Goal: Transaction & Acquisition: Obtain resource

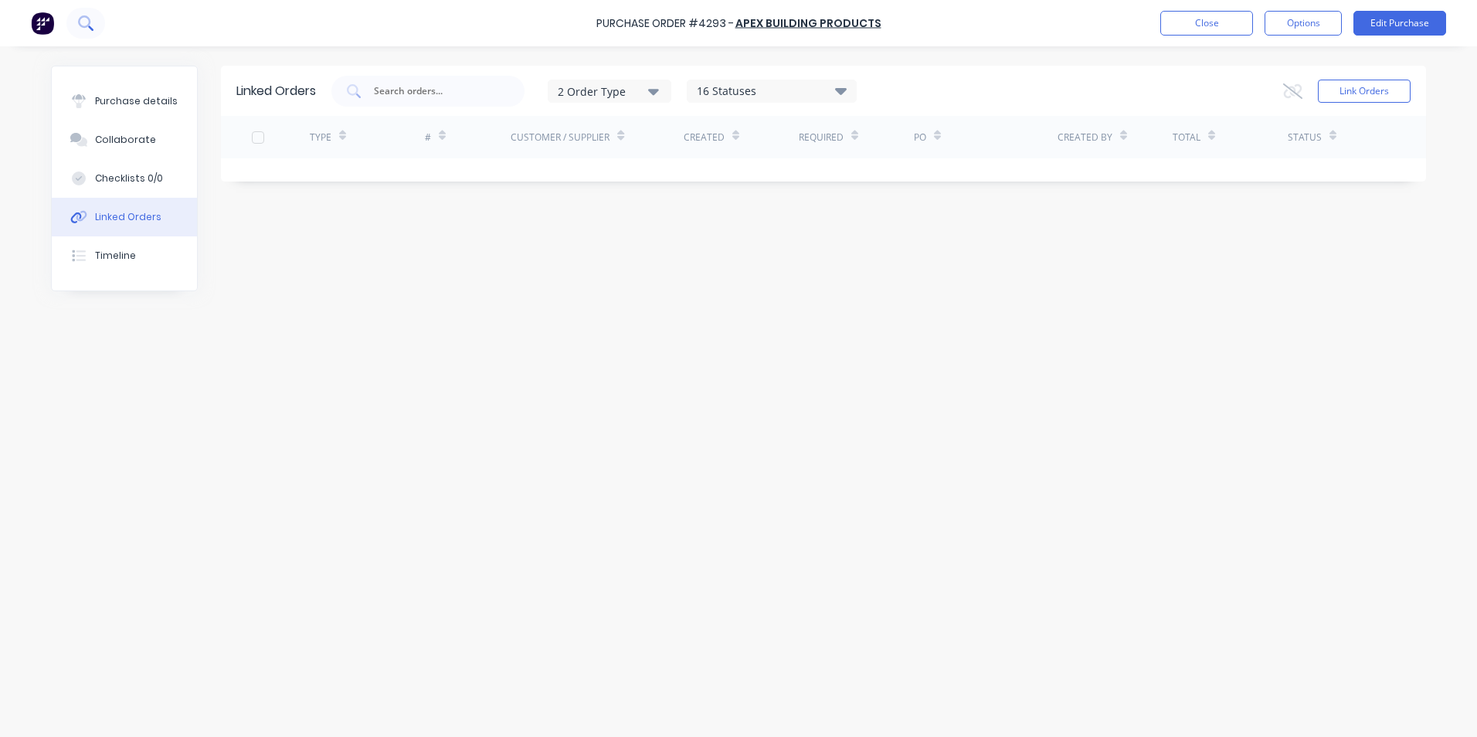
click at [80, 12] on button at bounding box center [85, 23] width 39 height 31
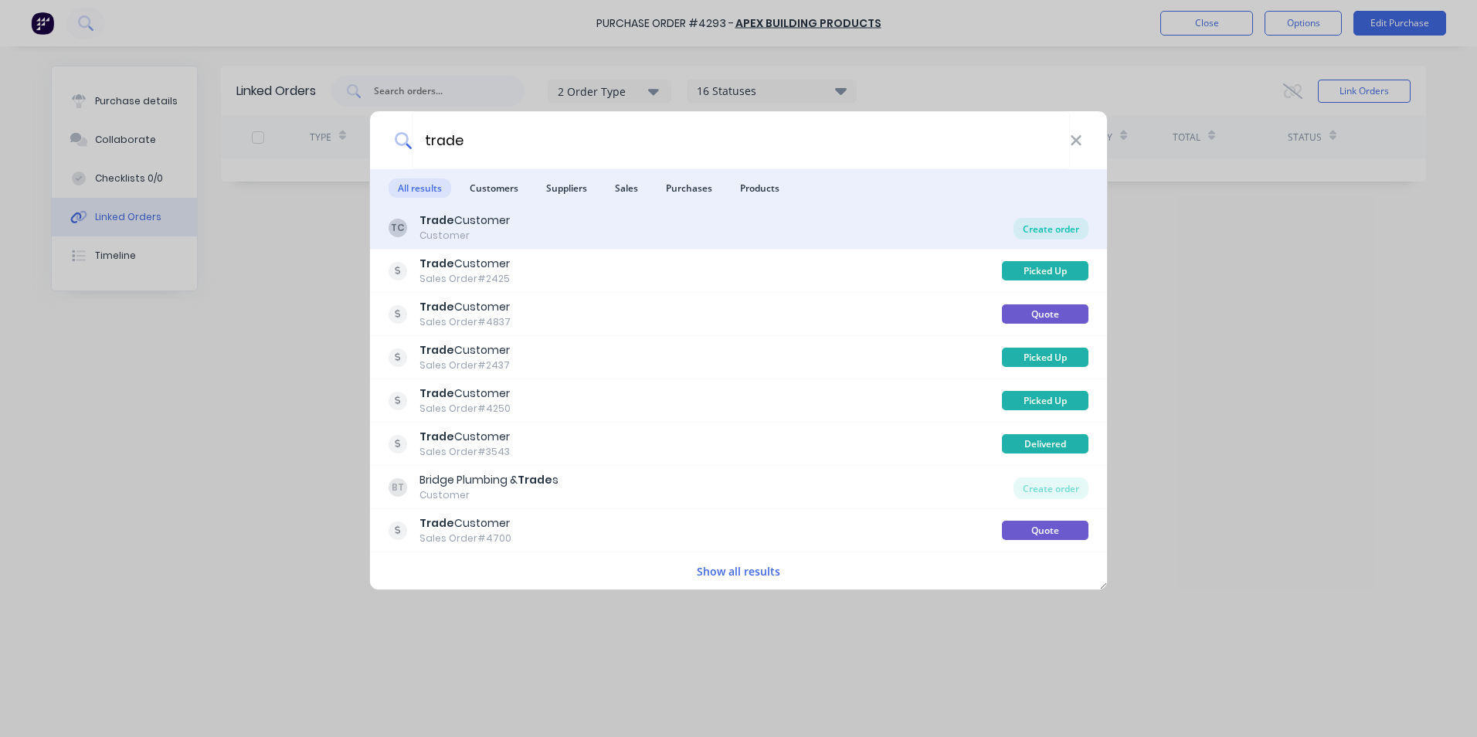
type input "trade"
click at [1024, 231] on div "Create order" at bounding box center [1050, 229] width 75 height 22
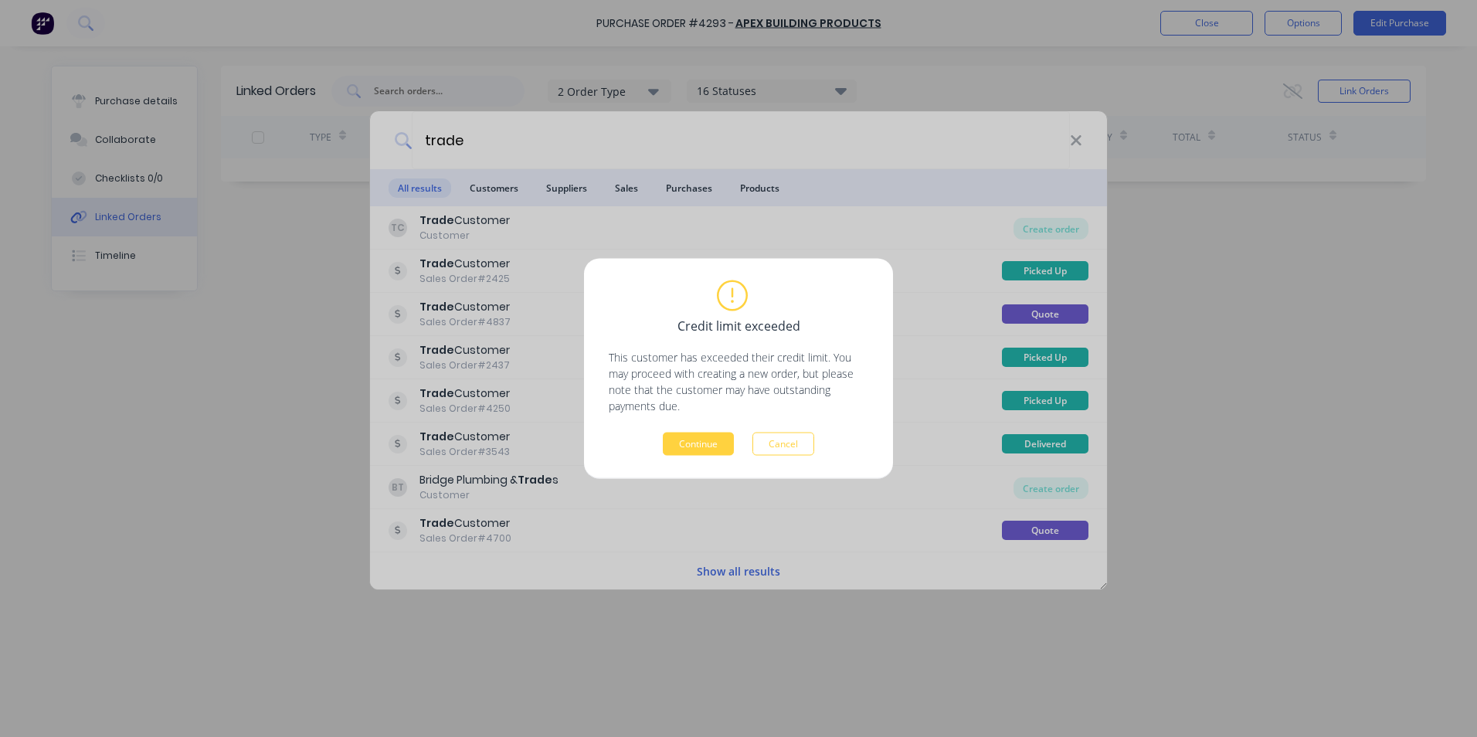
click at [786, 439] on button "Cancel" at bounding box center [783, 443] width 62 height 23
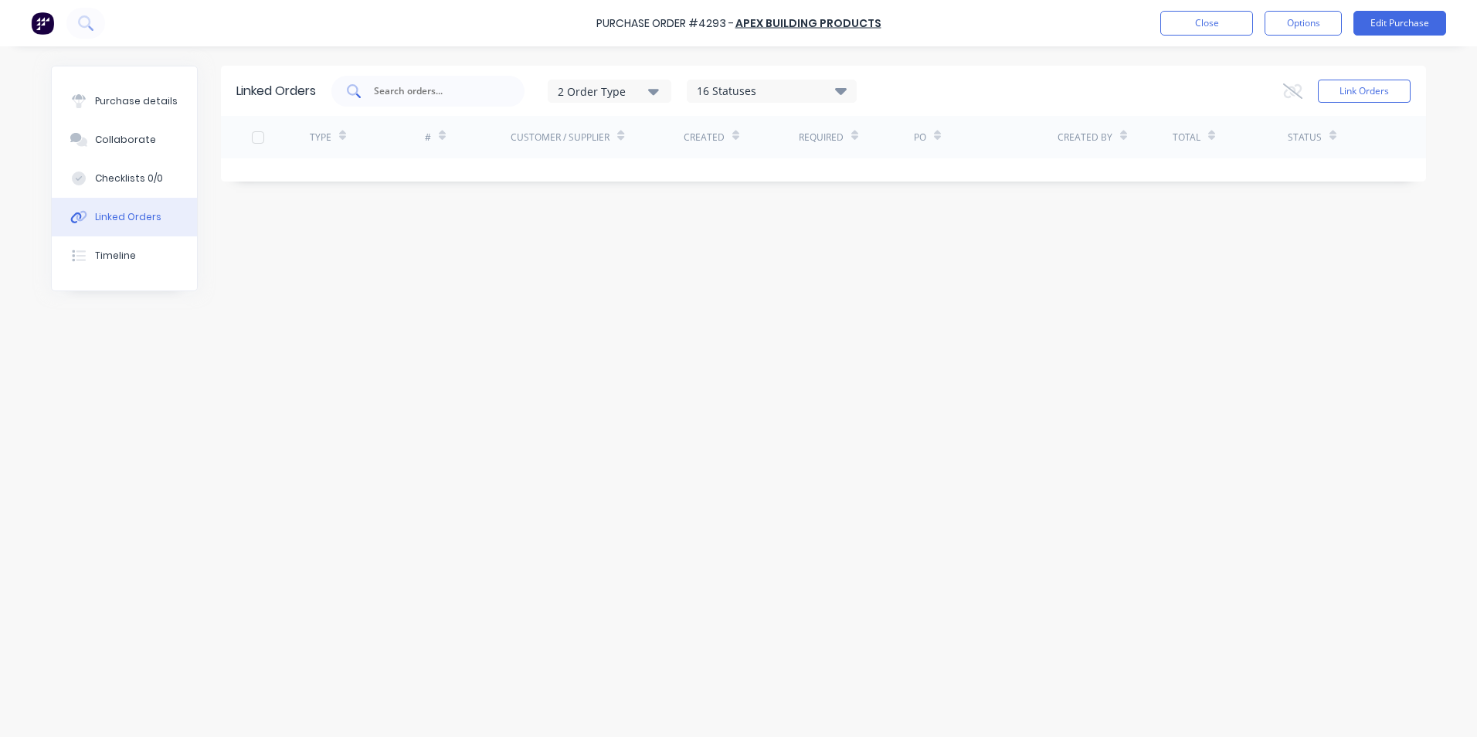
click at [440, 100] on div at bounding box center [427, 91] width 193 height 31
click at [43, 23] on img at bounding box center [42, 23] width 23 height 23
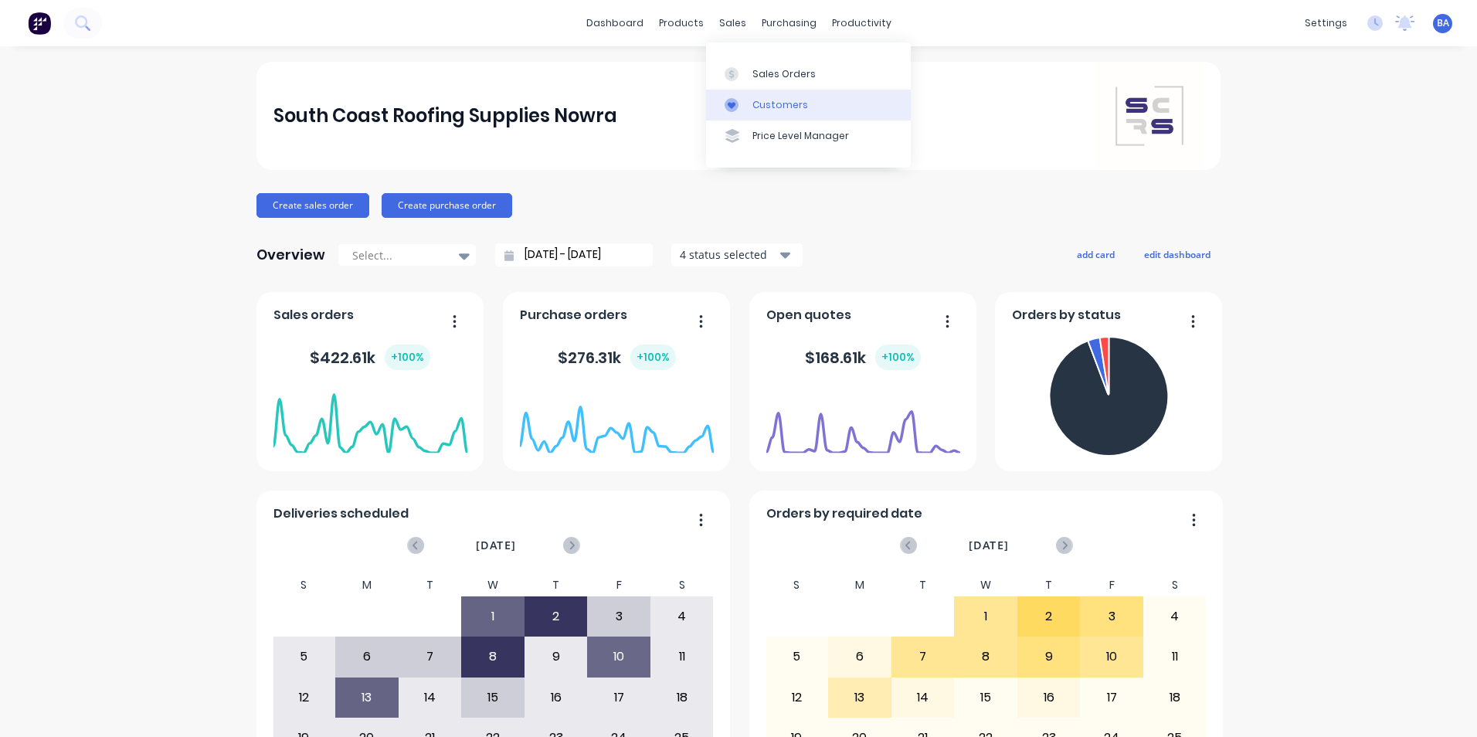
click at [745, 97] on link "Customers" at bounding box center [808, 105] width 205 height 31
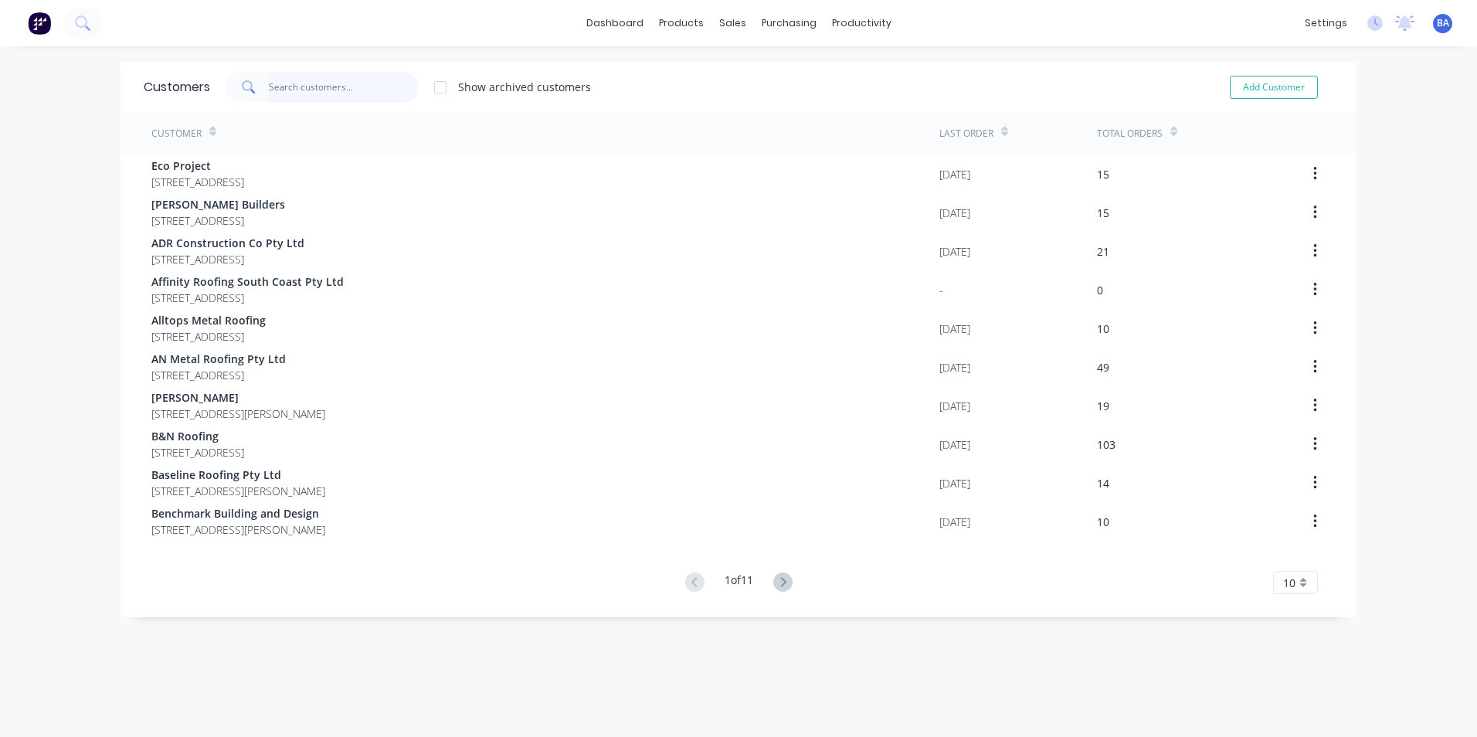
click at [312, 91] on input "text" at bounding box center [344, 87] width 151 height 31
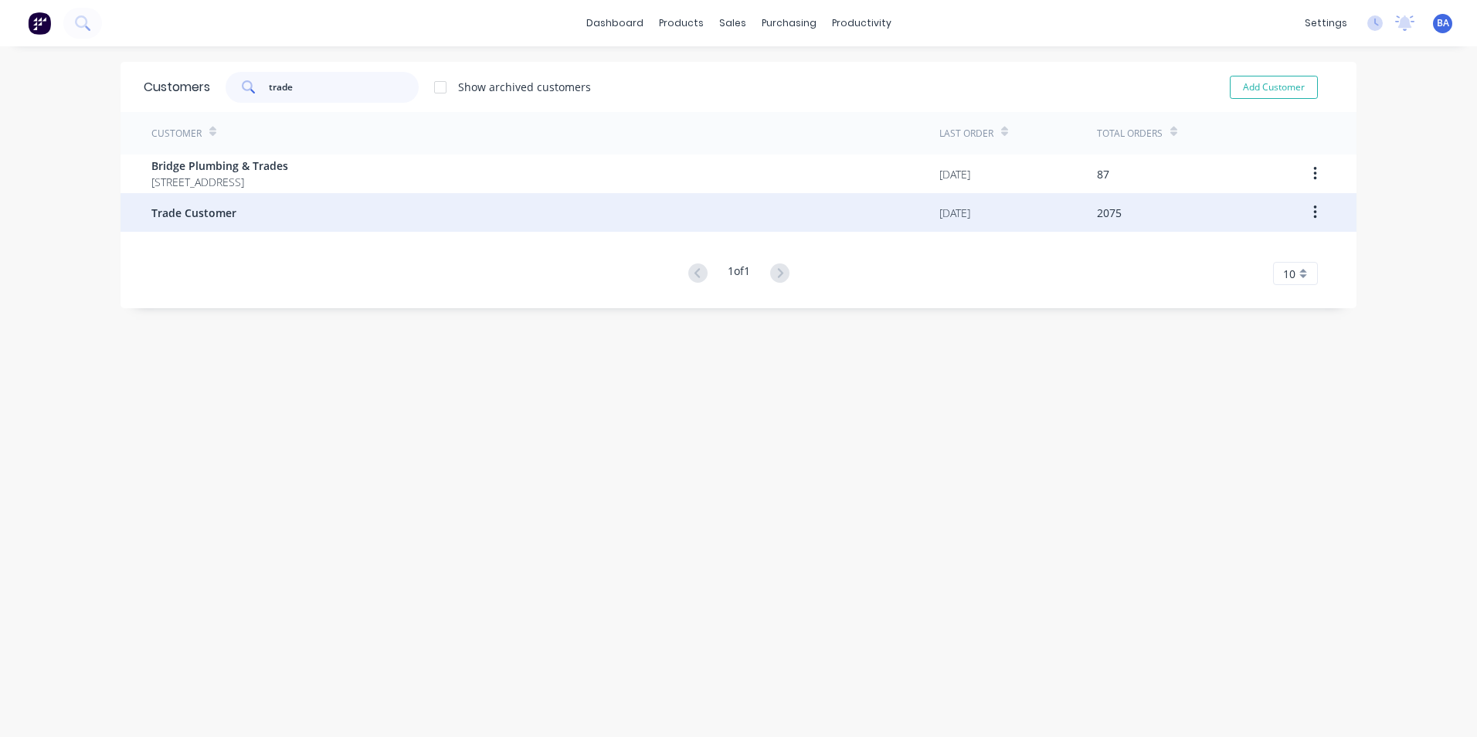
type input "trade"
click at [493, 215] on div "Trade Customer" at bounding box center [545, 212] width 788 height 39
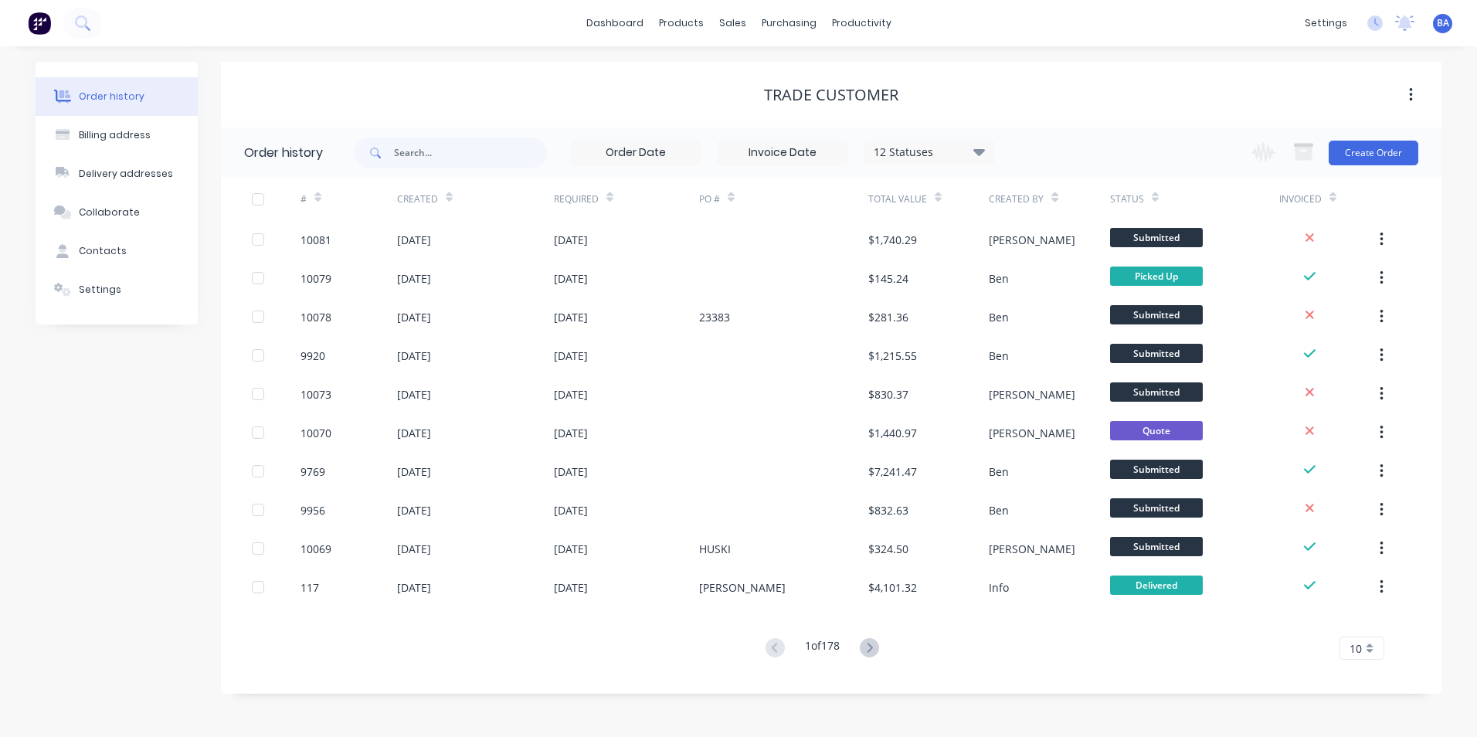
click at [920, 153] on div "12 Statuses" at bounding box center [929, 152] width 130 height 17
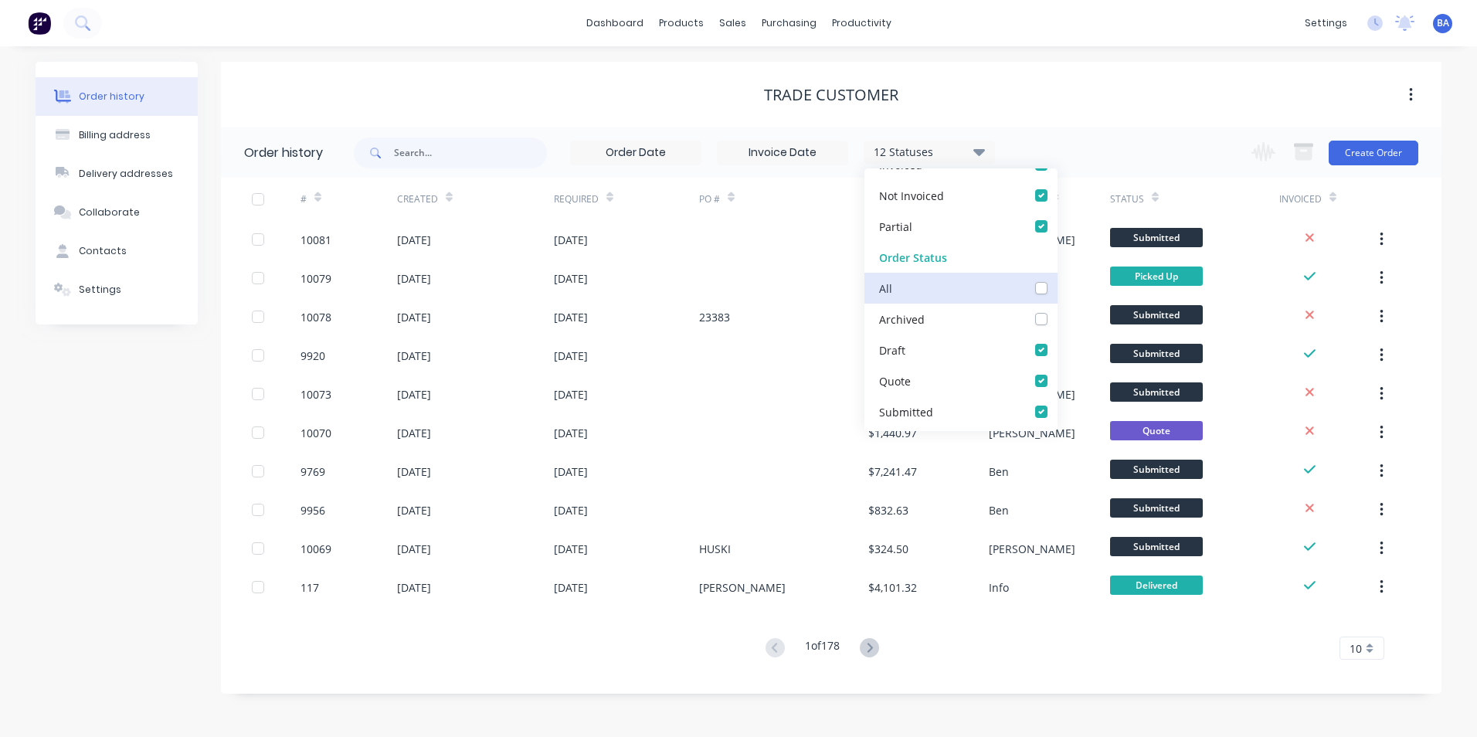
scroll to position [77, 0]
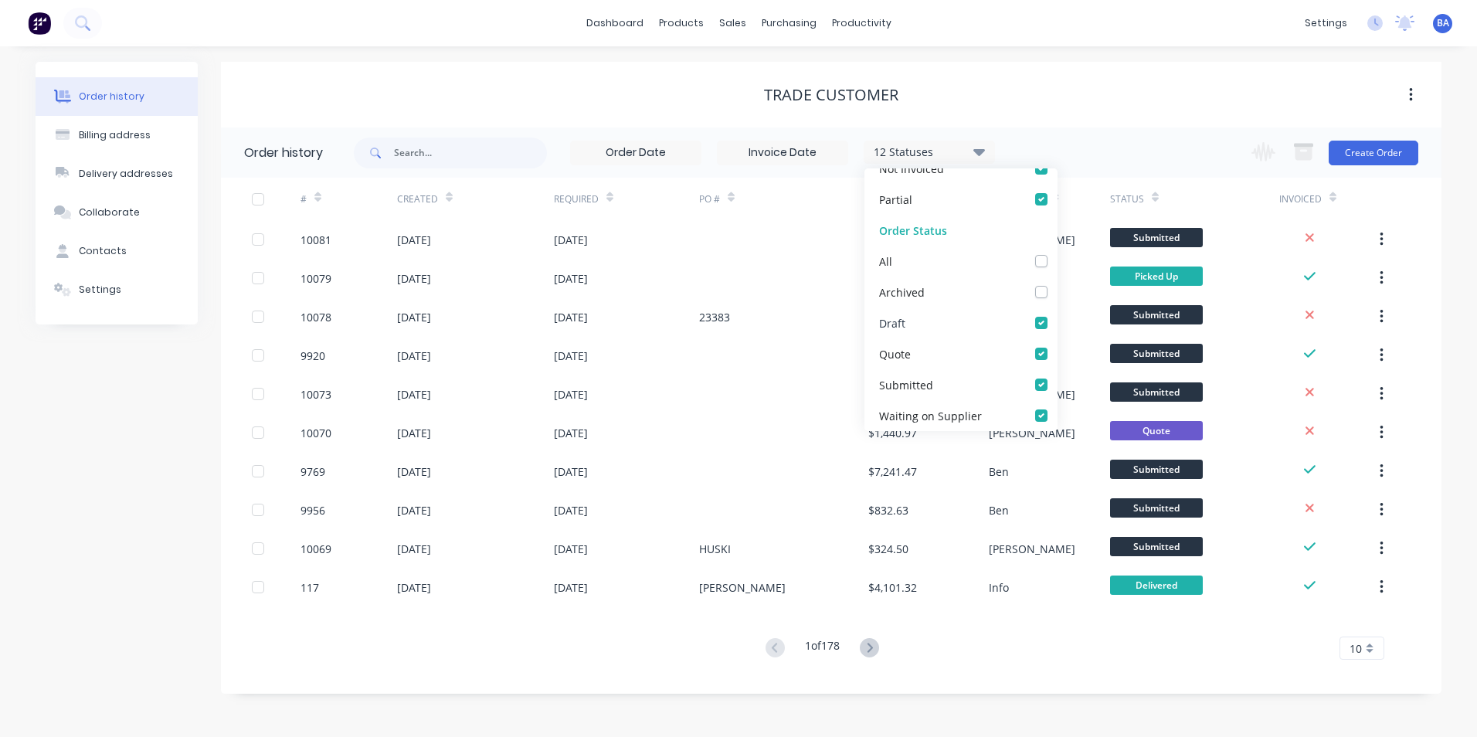
click at [1056, 314] on label at bounding box center [1056, 314] width 0 height 0
click at [1056, 320] on input "checkbox" at bounding box center [1062, 321] width 12 height 15
checkbox input "false"
click at [1056, 376] on label at bounding box center [1056, 376] width 0 height 0
click at [1056, 381] on input "checkbox" at bounding box center [1062, 383] width 12 height 15
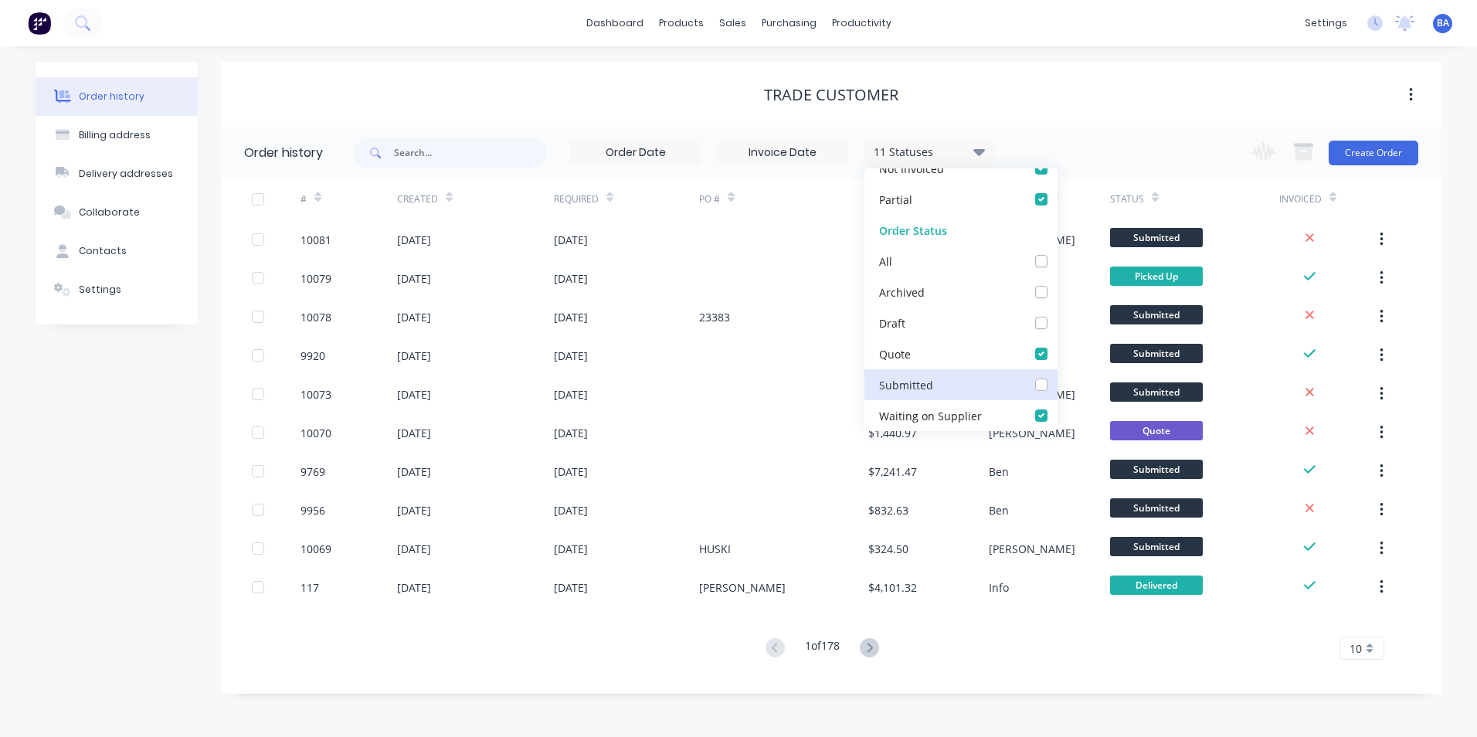
checkbox input "false"
click at [1056, 407] on label at bounding box center [1056, 407] width 0 height 0
click at [1056, 412] on Supplier_checkbox_f2b6d637-b3bc-471a-a10e-f9c8c6f3d3ceundefined "checkbox" at bounding box center [1062, 414] width 12 height 15
checkbox Supplier_checkbox_f2b6d637-b3bc-471a-a10e-f9c8c6f3d3ceundefined "false"
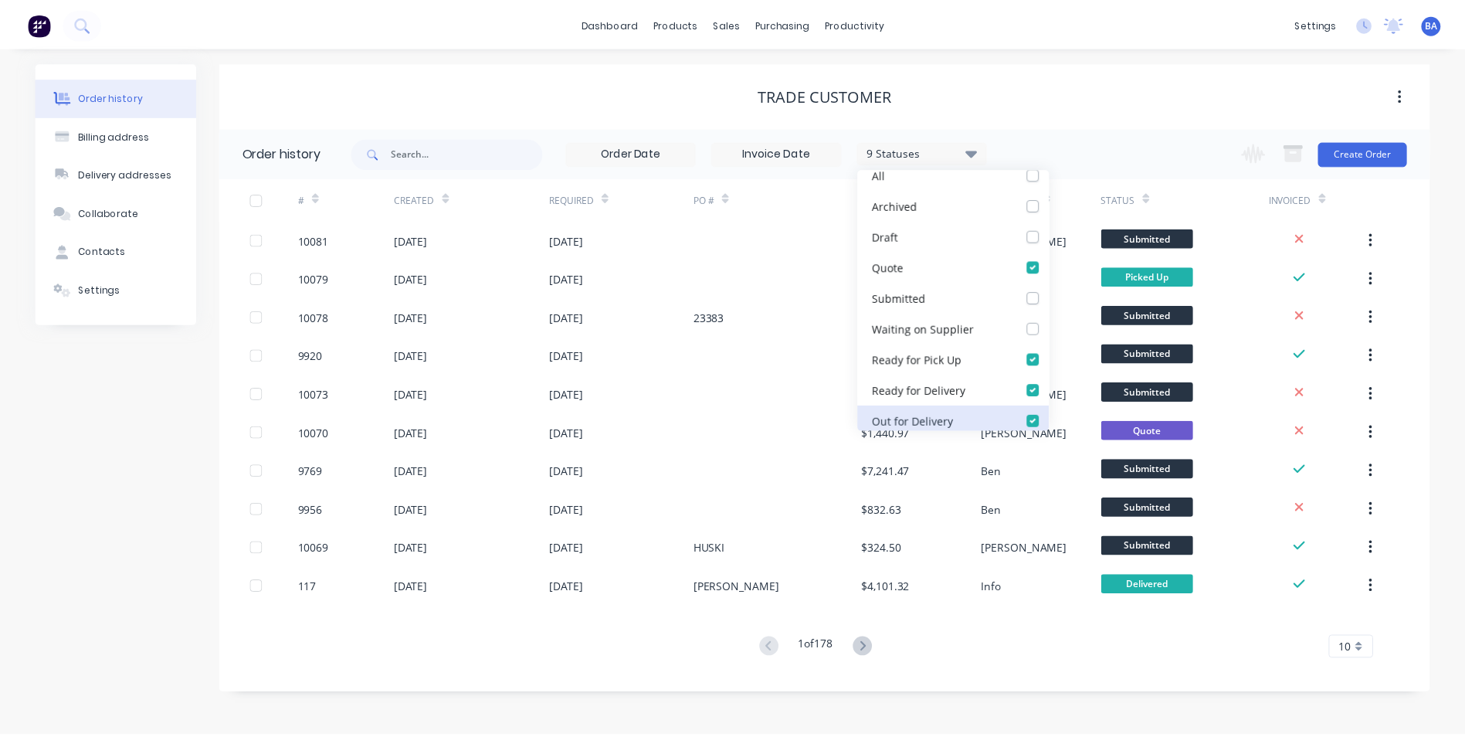
scroll to position [232, 0]
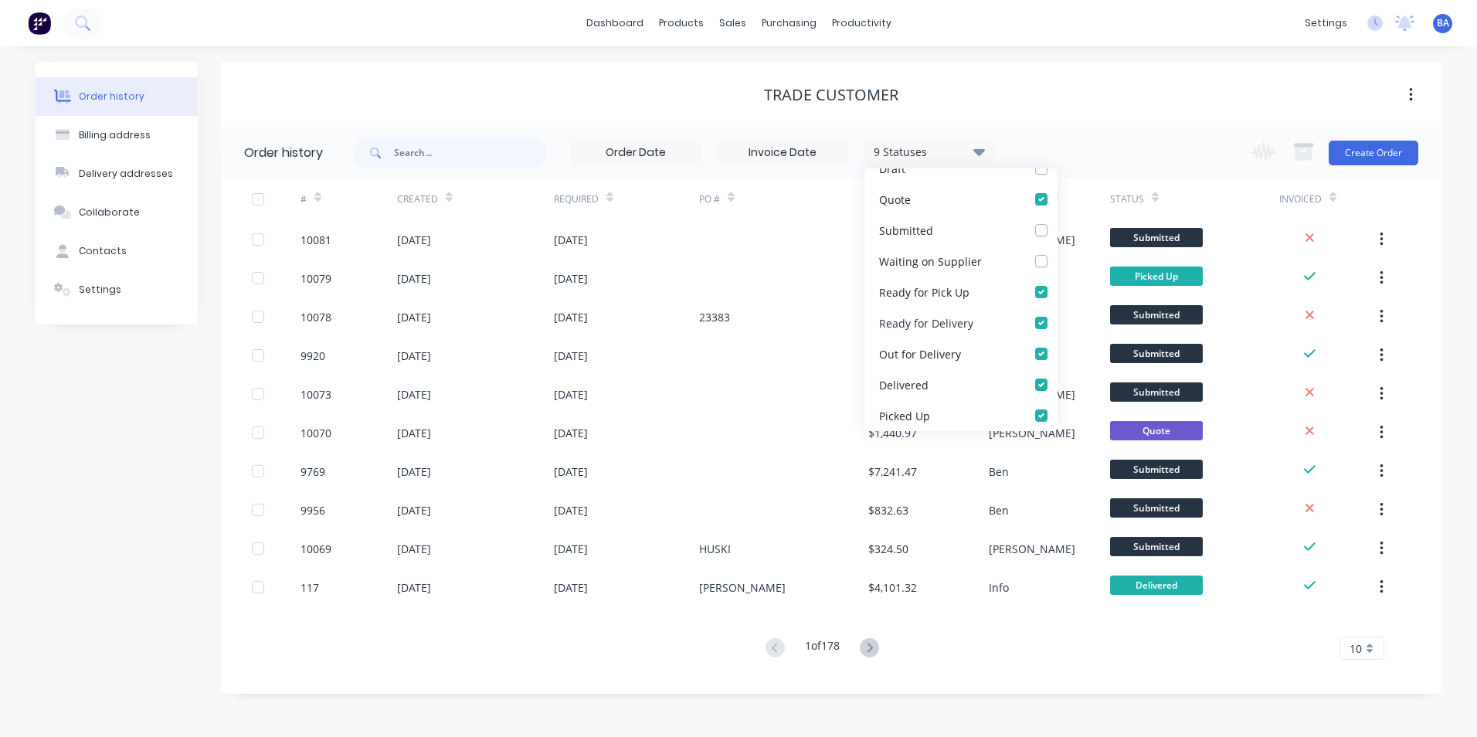
click at [1056, 314] on label at bounding box center [1056, 314] width 0 height 0
click at [1056, 321] on Delivery_checkbox_a4758a8c-3ad9-4f9c-b4d7-d18e71aa6697undefined "checkbox" at bounding box center [1062, 321] width 12 height 15
checkbox Delivery_checkbox_a4758a8c-3ad9-4f9c-b4d7-d18e71aa6697undefined "false"
click at [1056, 283] on label at bounding box center [1056, 283] width 0 height 0
click at [1056, 297] on Up_checkbox_3bf1f83a-5f99-48d6-94c0-8552a712b96fundefined "checkbox" at bounding box center [1062, 290] width 12 height 15
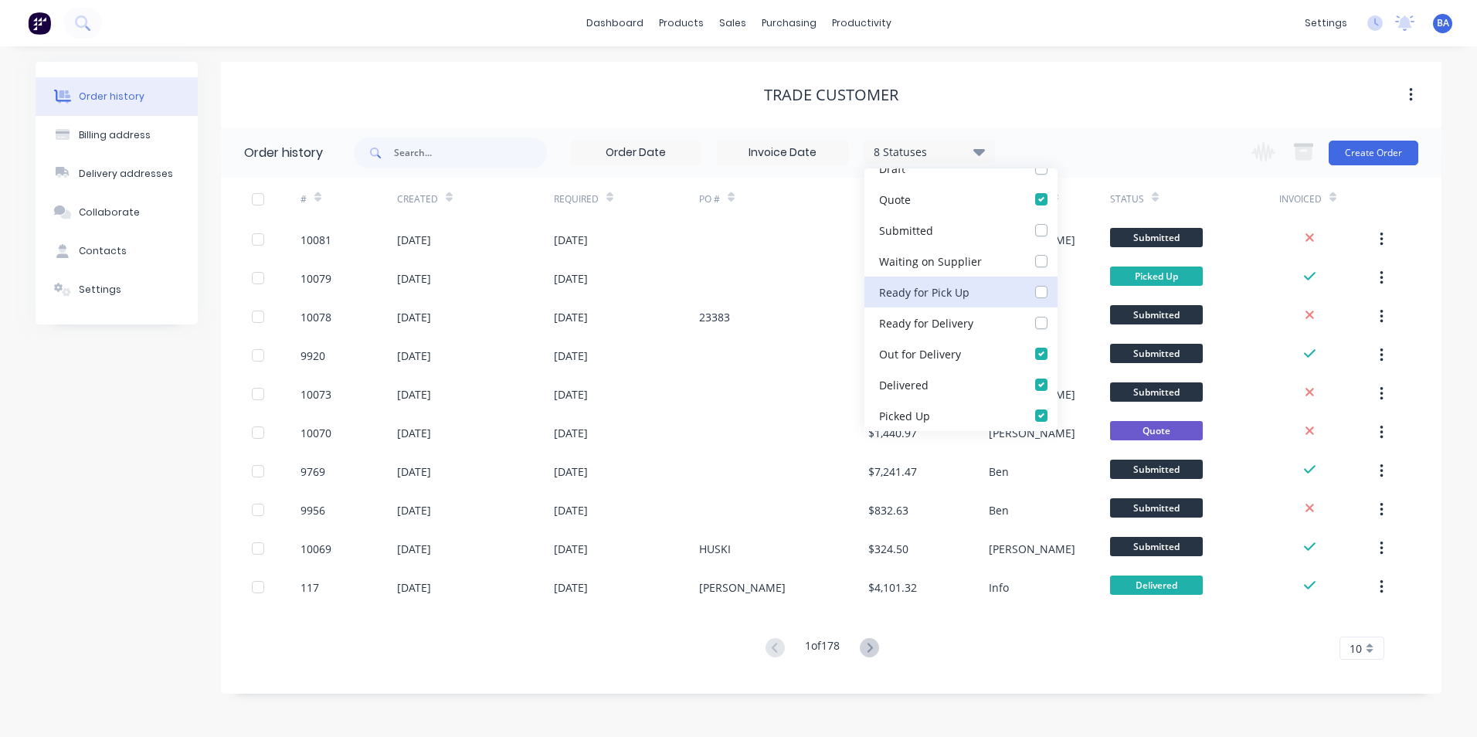
checkbox Up_checkbox_3bf1f83a-5f99-48d6-94c0-8552a712b96fundefined "false"
click at [1056, 345] on label at bounding box center [1056, 345] width 0 height 0
click at [1056, 359] on Delivery_checkbox_a3debab5-8335-4c44-9349-aac29780014fundefined "checkbox" at bounding box center [1062, 352] width 12 height 15
checkbox Delivery_checkbox_a3debab5-8335-4c44-9349-aac29780014fundefined "false"
click at [1056, 376] on label at bounding box center [1056, 376] width 0 height 0
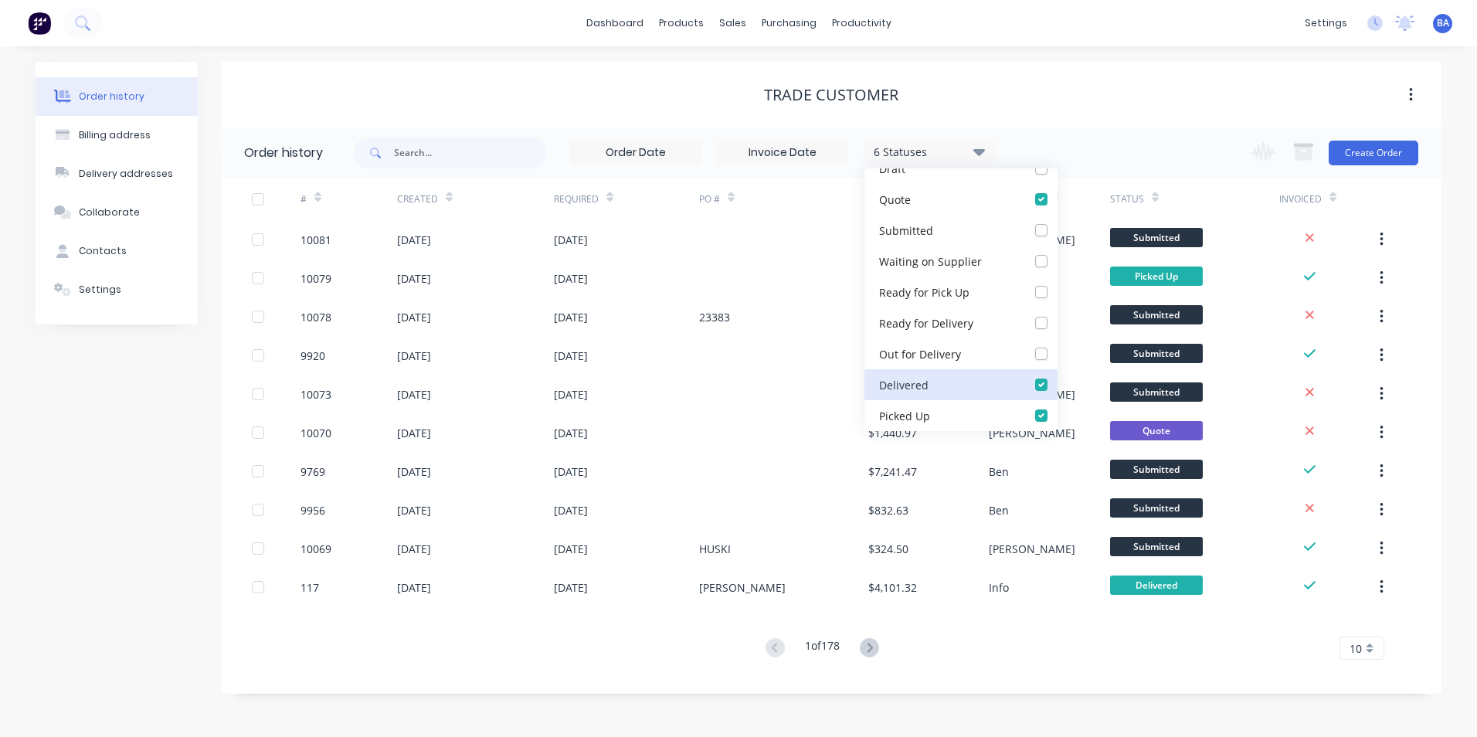
click at [1056, 379] on input "checkbox" at bounding box center [1062, 383] width 12 height 15
checkbox input "false"
click at [1056, 407] on label at bounding box center [1056, 407] width 0 height 0
click at [1056, 420] on Up_checkbox_05zknuundefined "checkbox" at bounding box center [1062, 414] width 12 height 15
checkbox Up_checkbox_05zknuundefined "false"
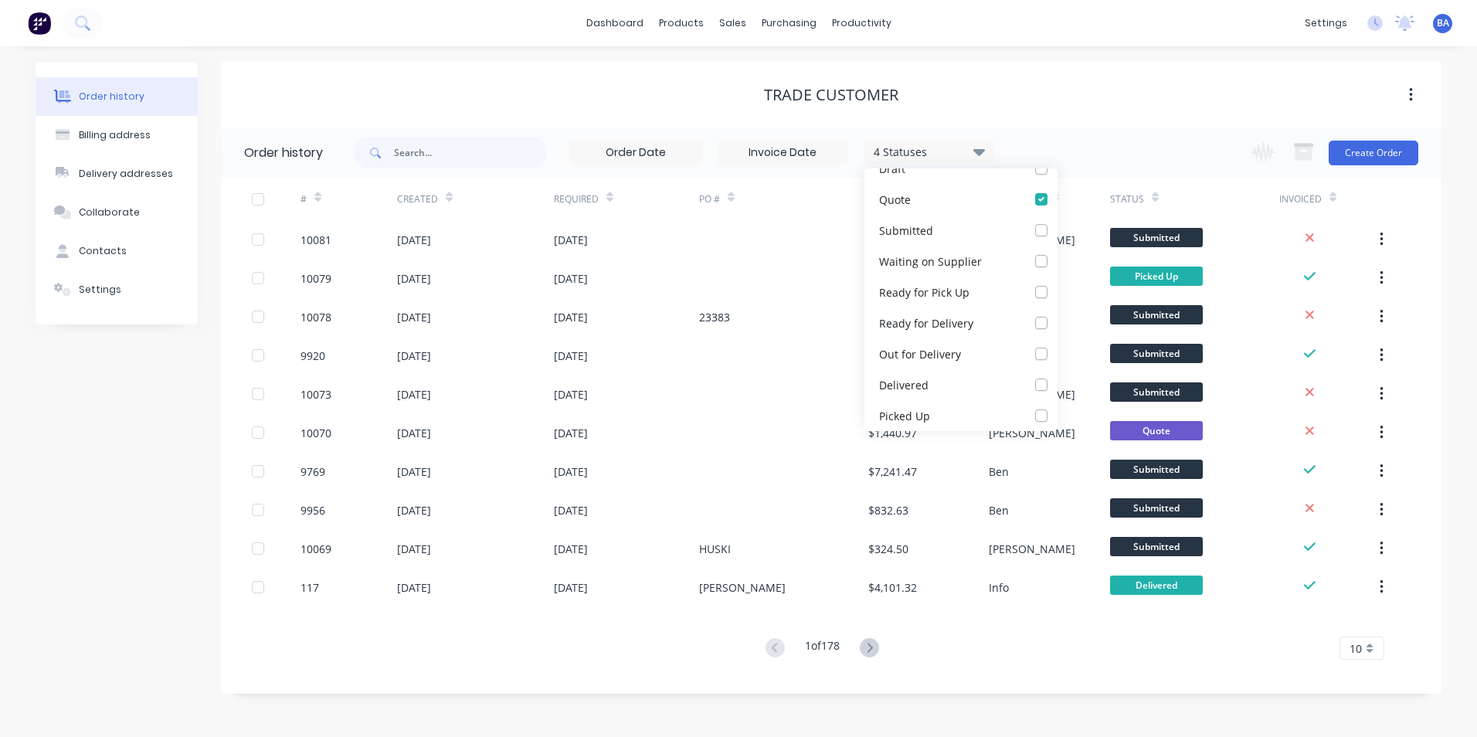
click at [1142, 158] on div "4 Statuses Invoice Status Invoiced Not Invoiced Partial Order Status All Archiv…" at bounding box center [897, 152] width 1087 height 50
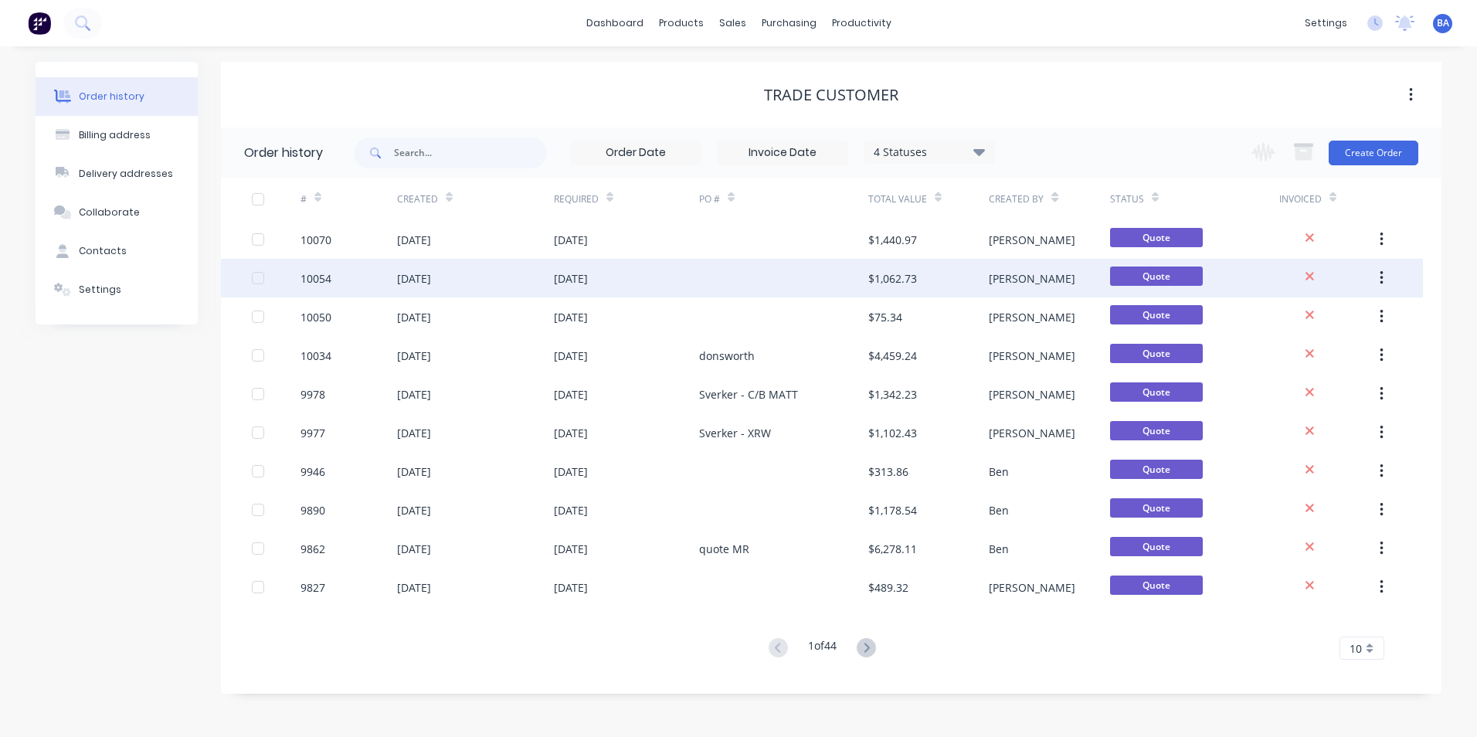
click at [723, 282] on div at bounding box center [783, 278] width 169 height 39
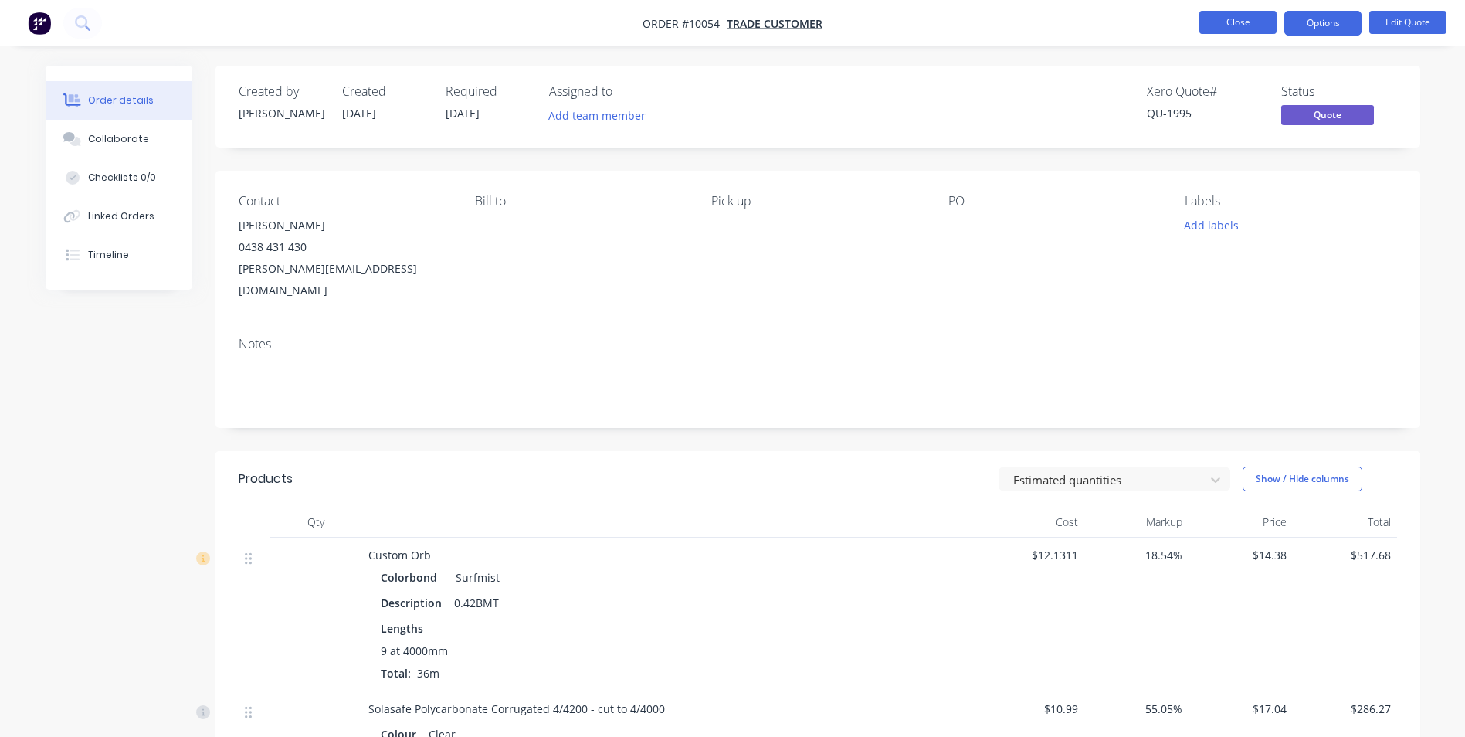
click at [1224, 22] on button "Close" at bounding box center [1237, 22] width 77 height 23
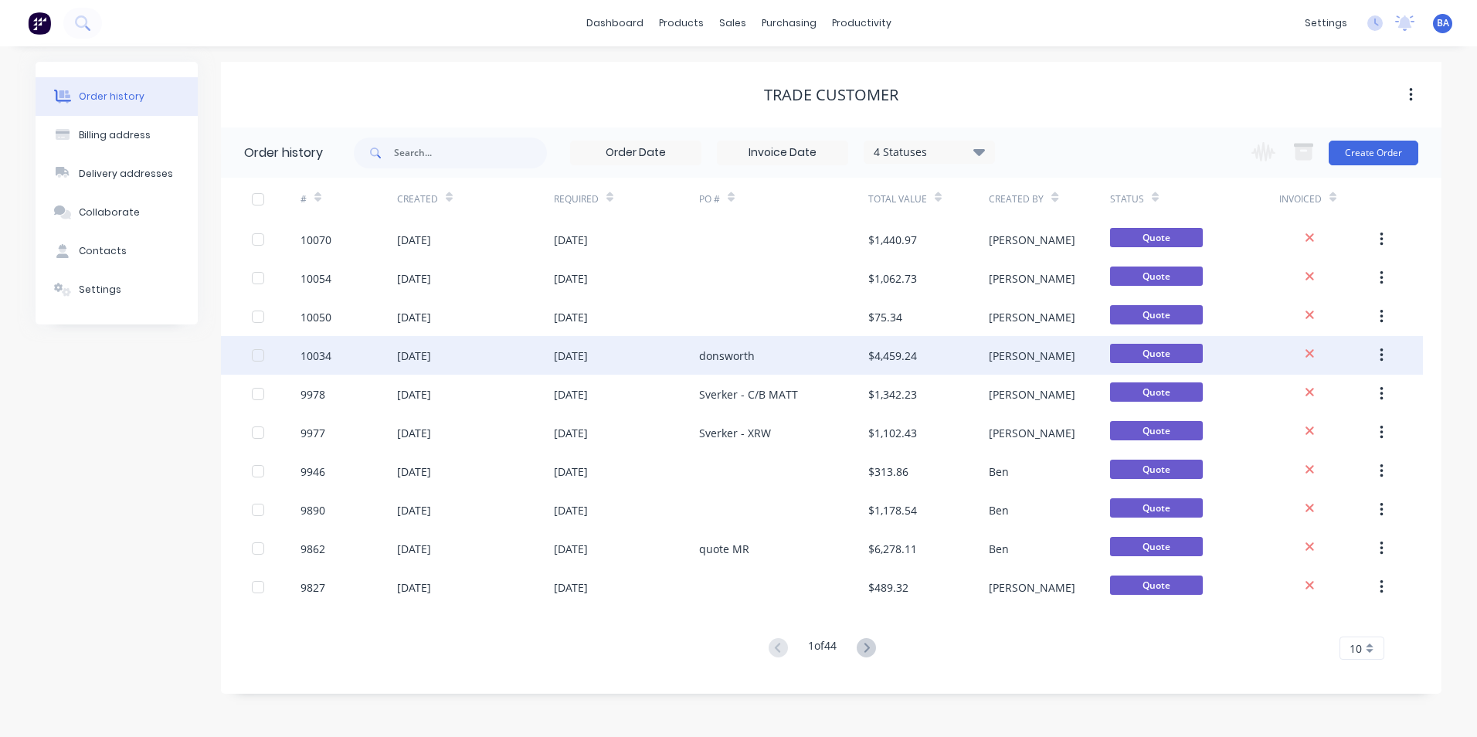
click at [671, 362] on div "[DATE]" at bounding box center [626, 355] width 145 height 39
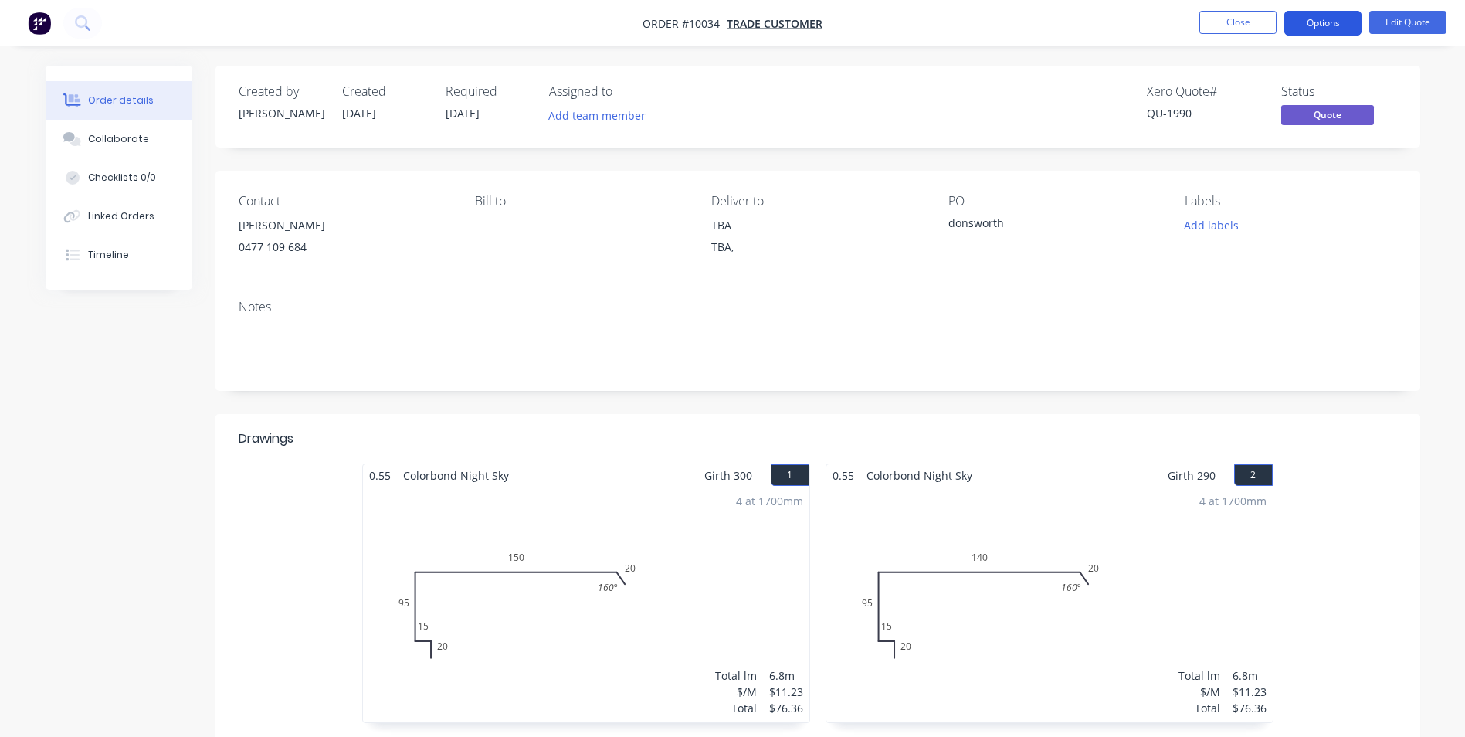
click at [1318, 19] on button "Options" at bounding box center [1322, 23] width 77 height 25
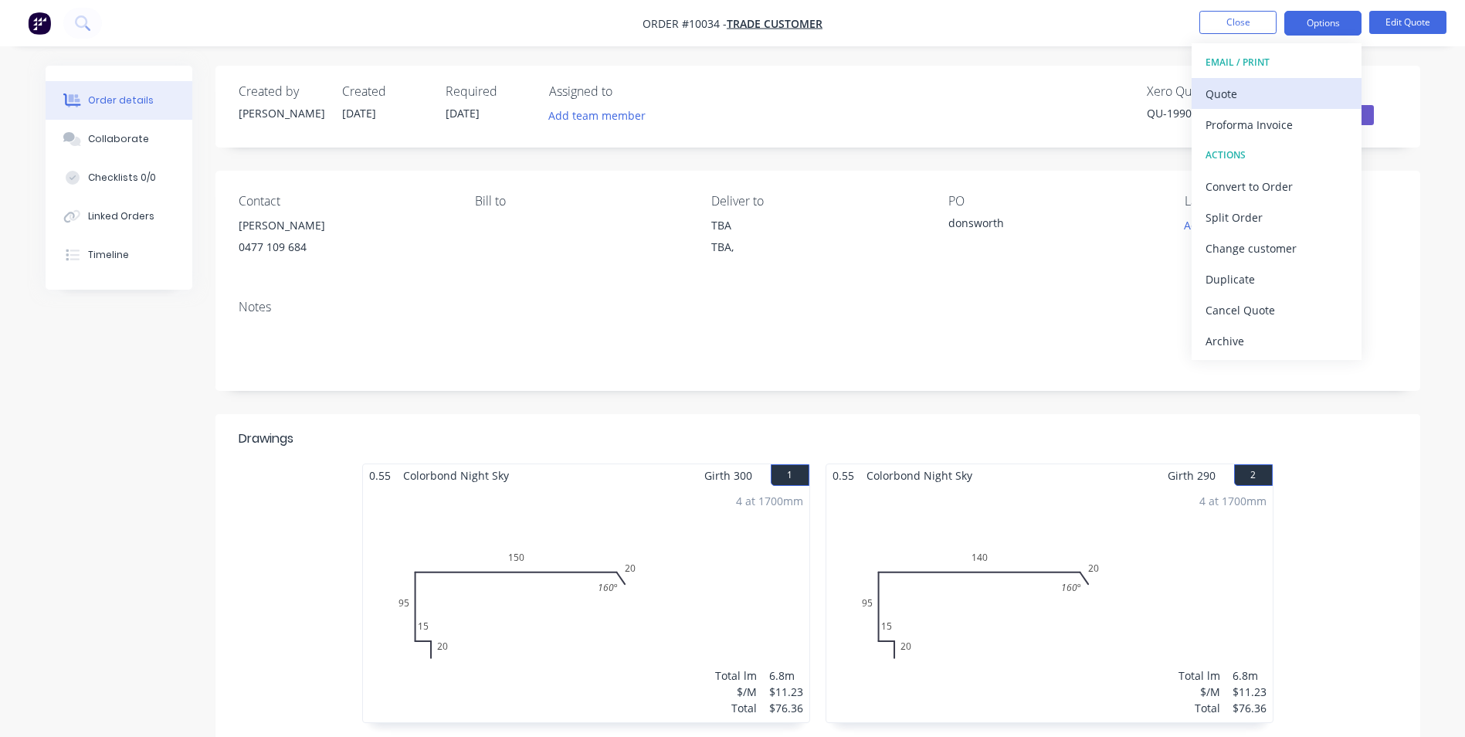
click at [1240, 89] on div "Quote" at bounding box center [1276, 94] width 142 height 22
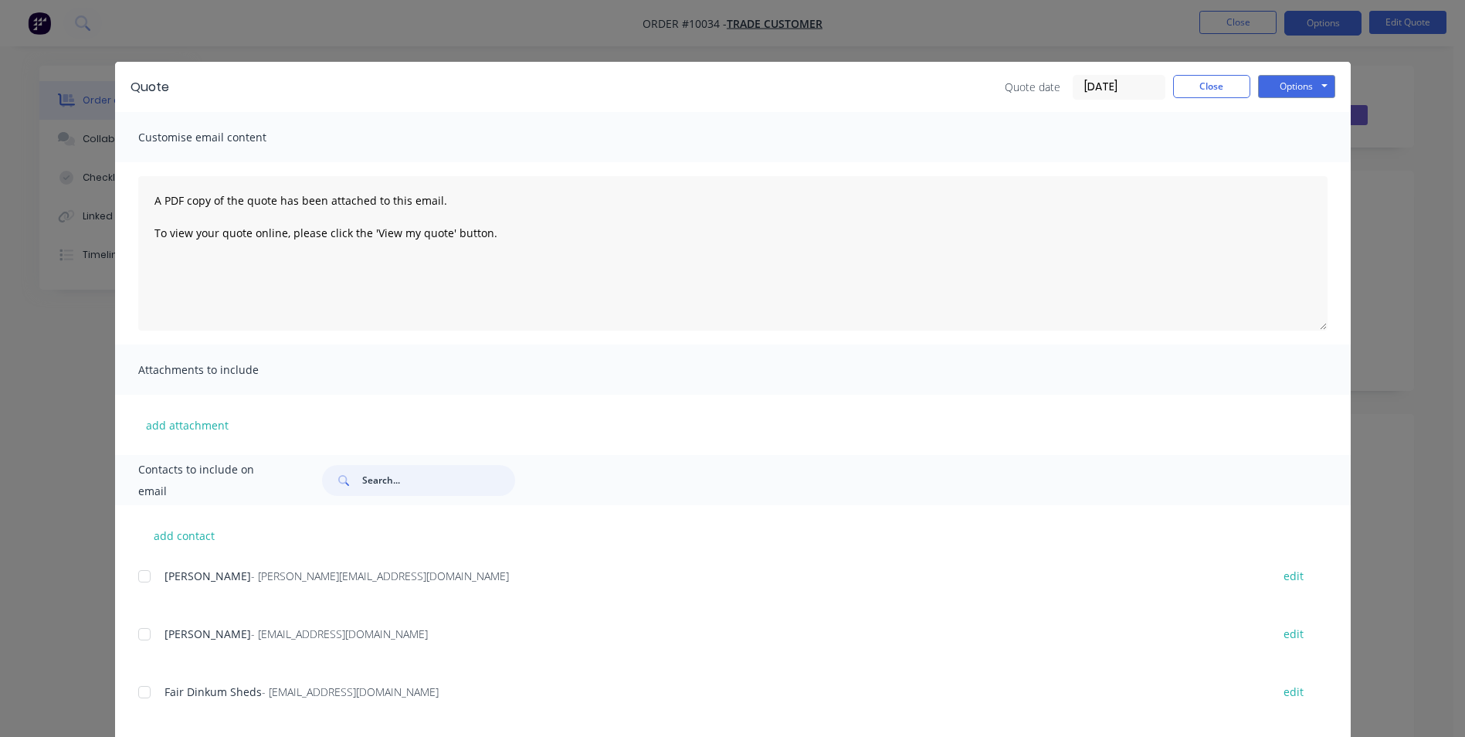
click at [402, 474] on input "text" at bounding box center [438, 480] width 153 height 31
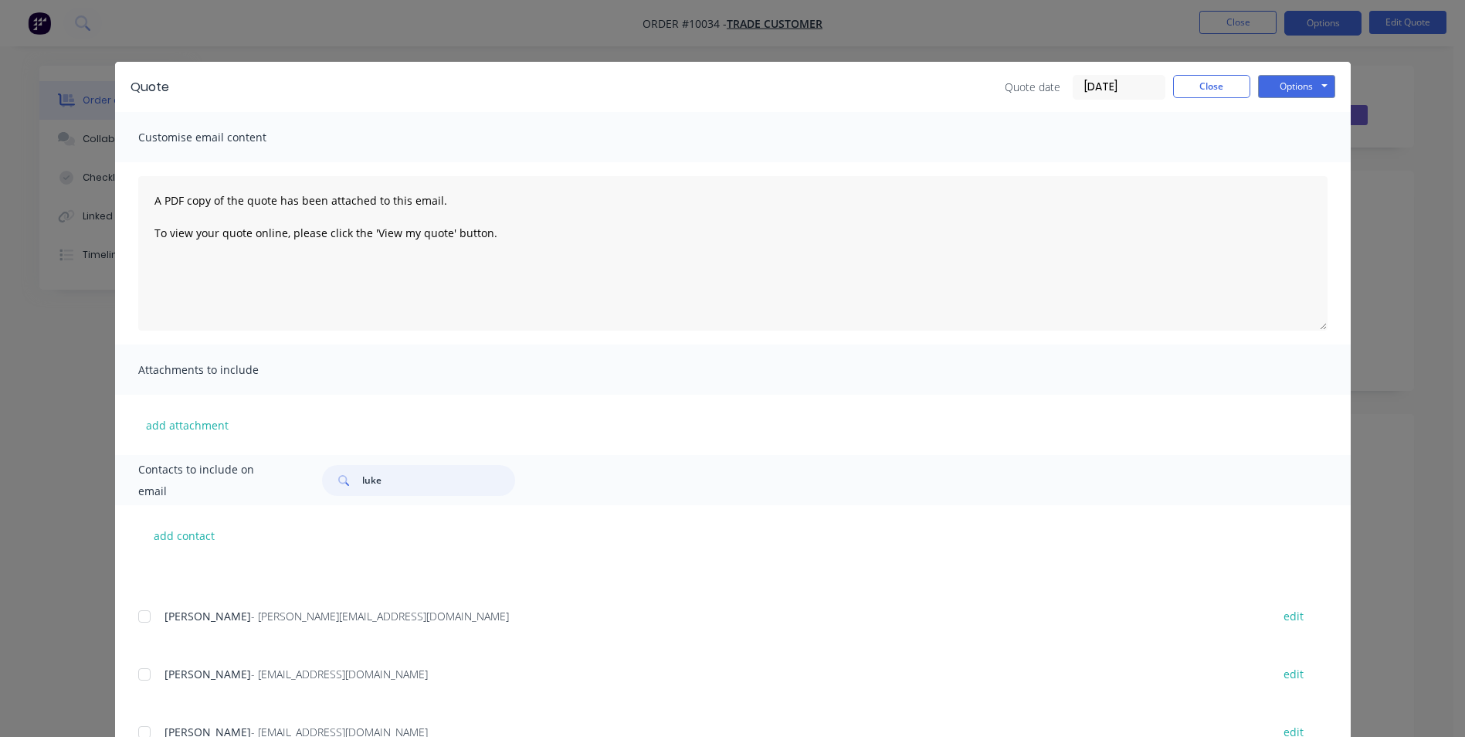
scroll to position [154, 0]
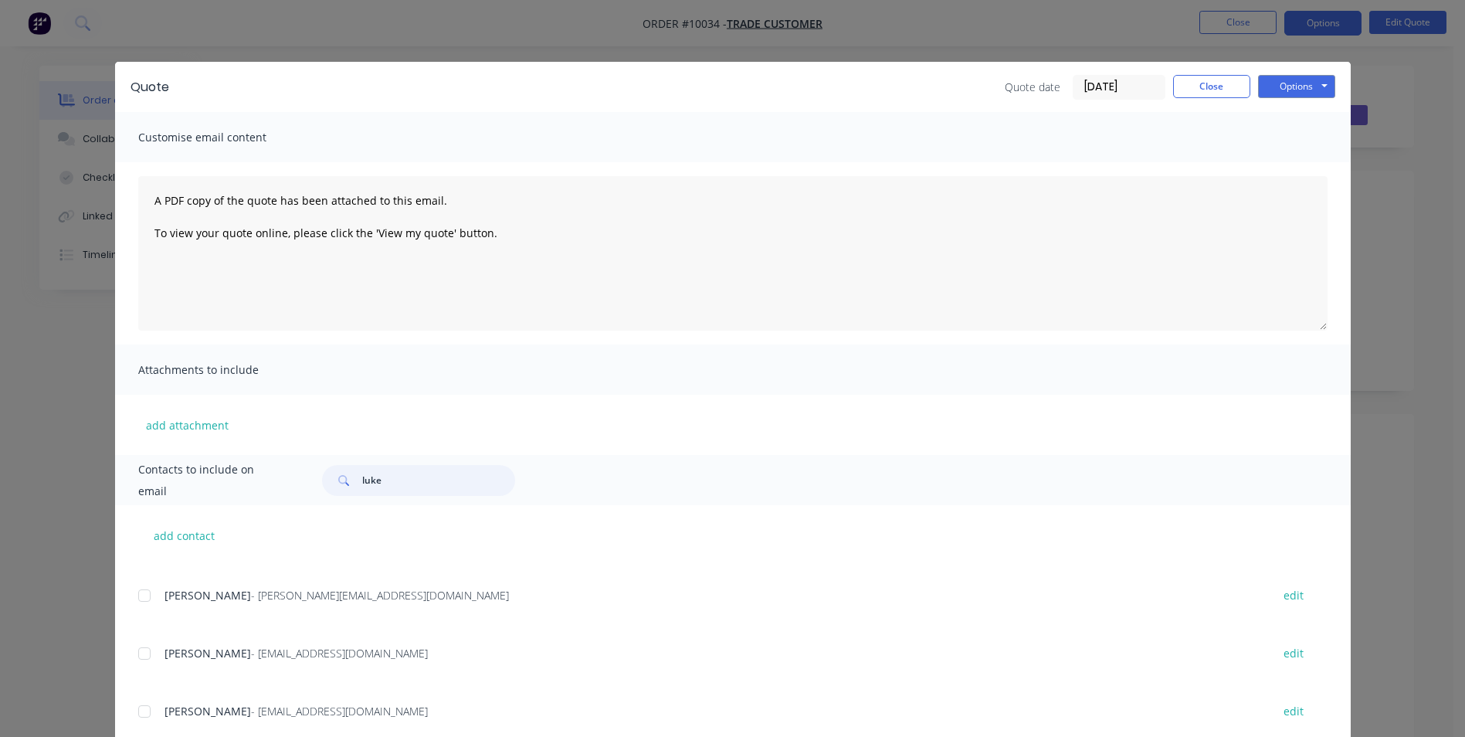
click at [137, 592] on div at bounding box center [144, 595] width 31 height 31
type input "luke"
click at [1285, 83] on button "Options" at bounding box center [1296, 86] width 77 height 23
click at [1283, 164] on button "Email" at bounding box center [1307, 164] width 99 height 25
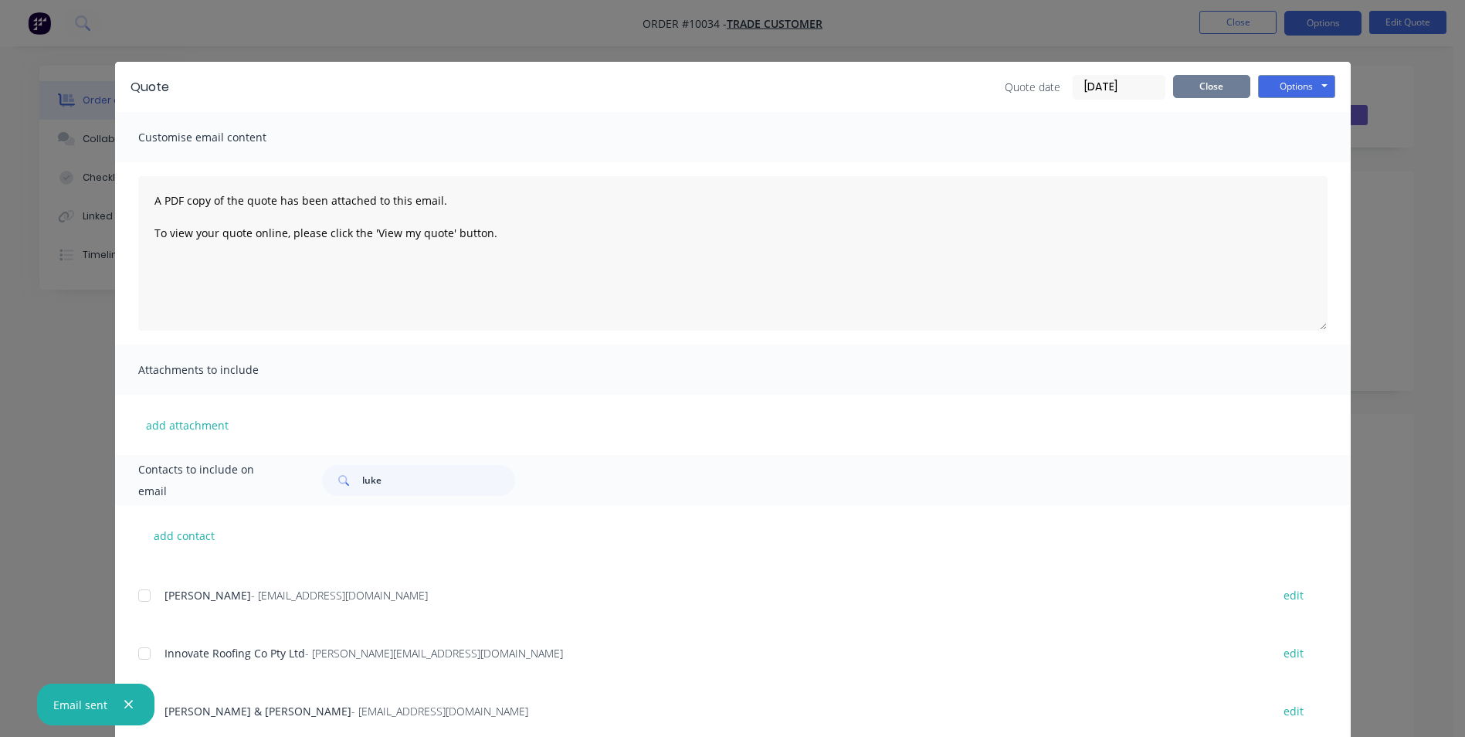
click at [1198, 92] on button "Close" at bounding box center [1211, 86] width 77 height 23
